Goal: Browse casually

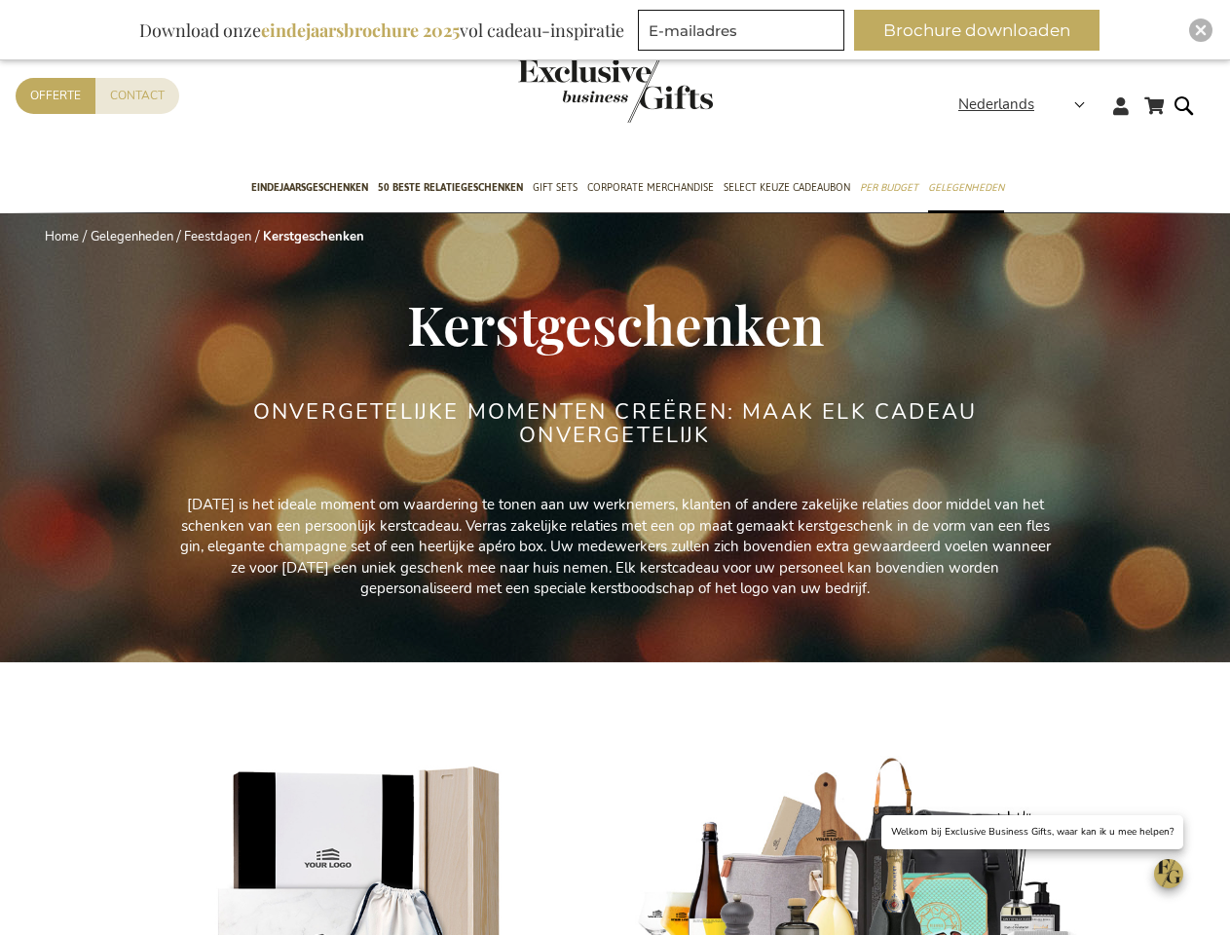
click at [615, 468] on div "ONVERGETELIJKE MOMENTEN CREËREN: MAAK ELK CADEAU ONVERGETELIJK" at bounding box center [615, 447] width 731 height 94
click at [1028, 104] on span "Nederlands" at bounding box center [997, 105] width 76 height 22
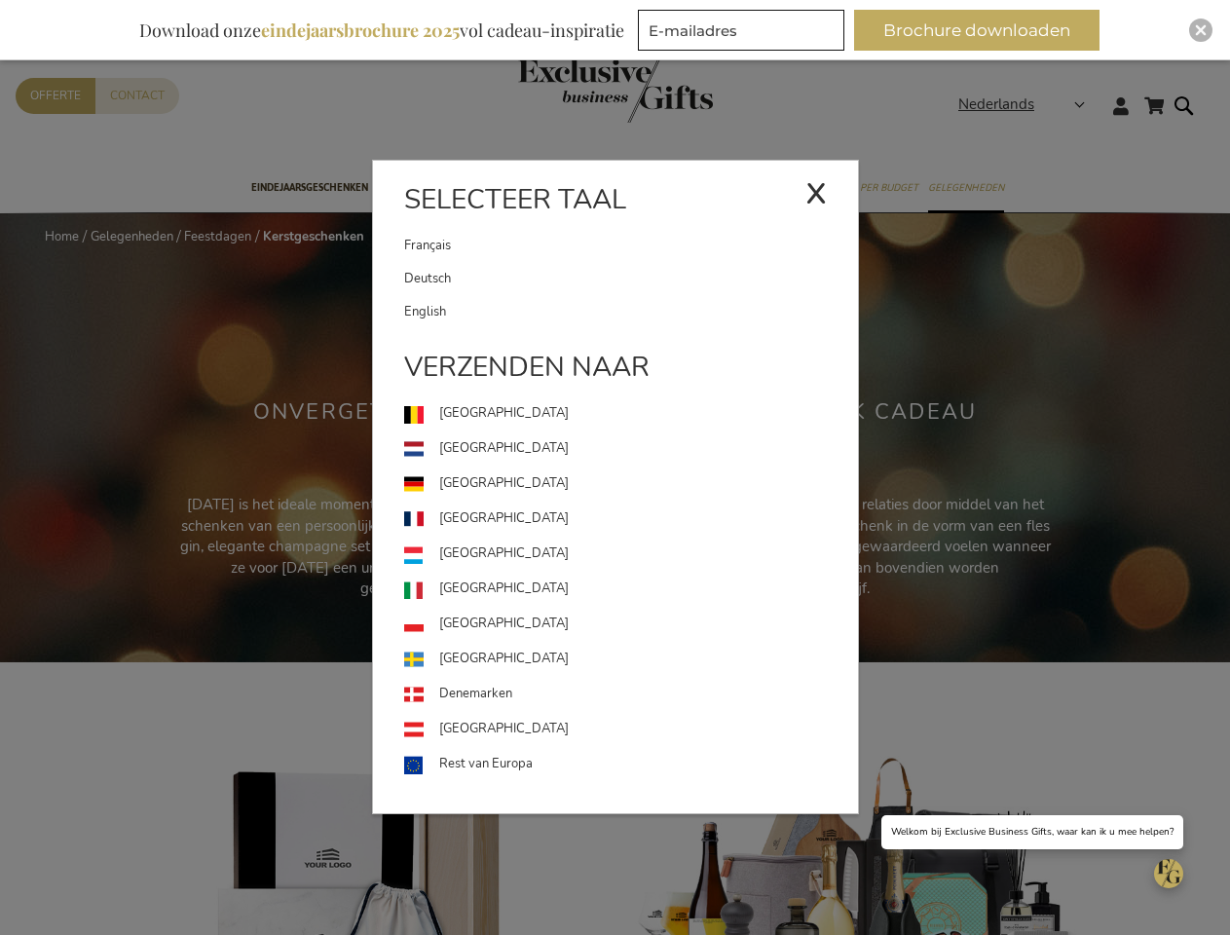
click at [985, 30] on button "Brochure downloaden" at bounding box center [976, 30] width 245 height 41
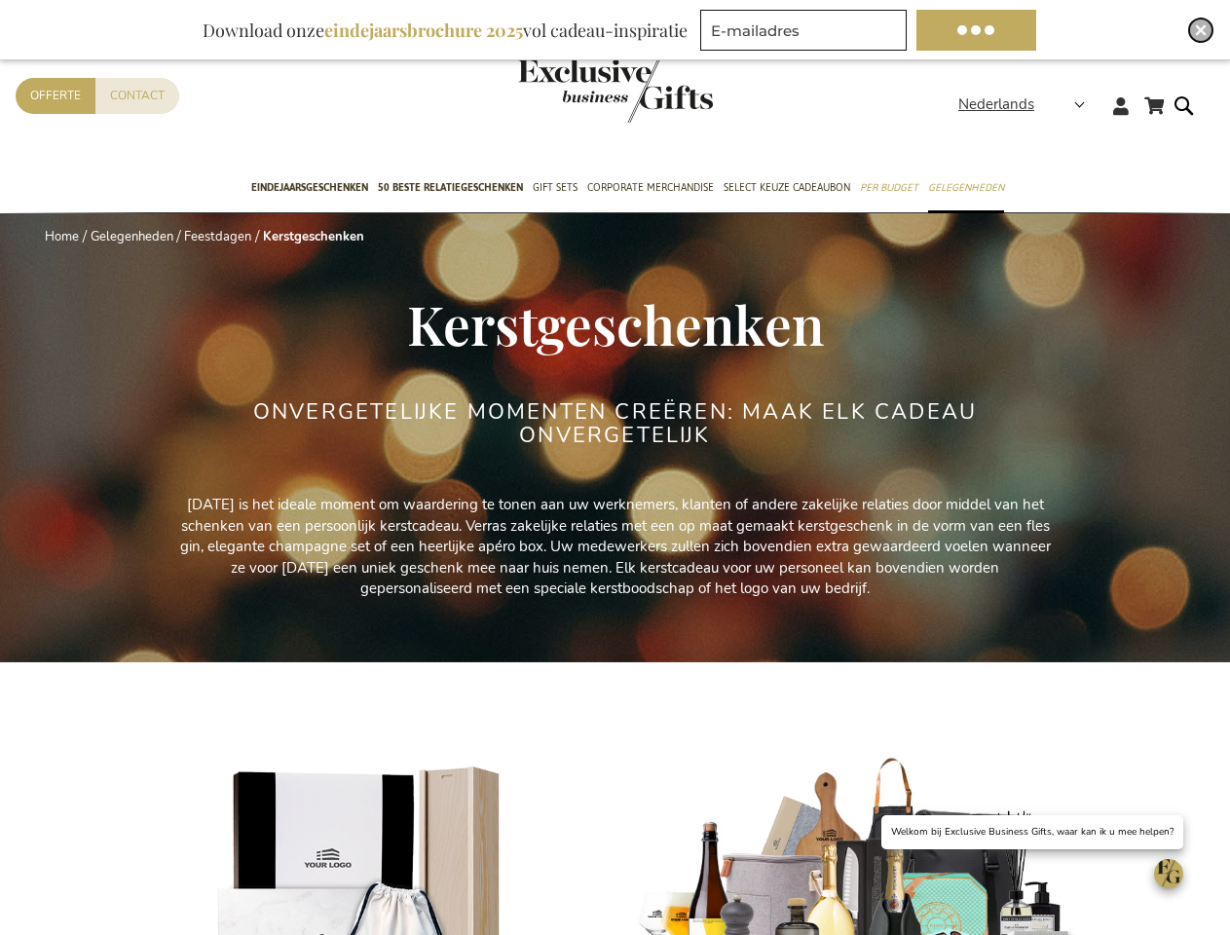
click at [1201, 30] on img "Close" at bounding box center [1201, 30] width 12 height 12
